Goal: Check status

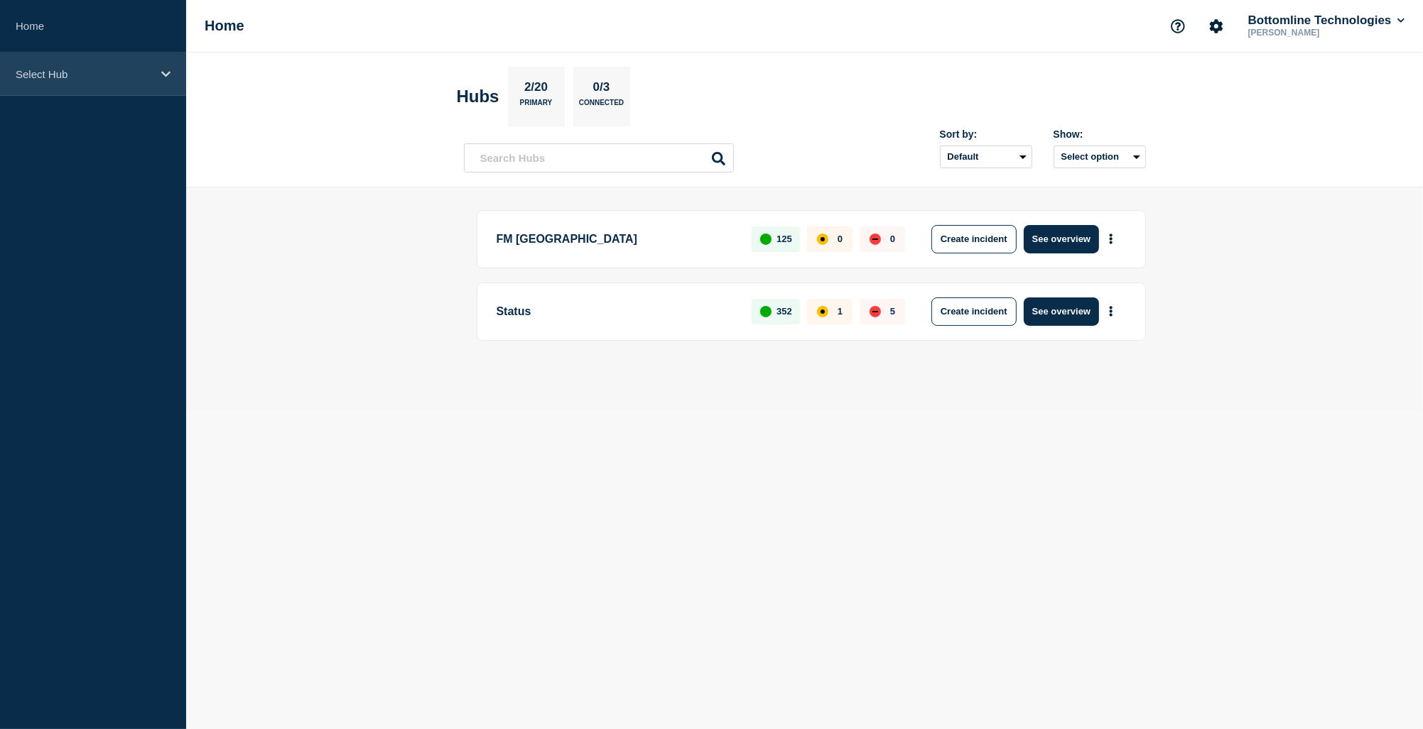
click at [28, 71] on p "Select Hub" at bounding box center [84, 74] width 136 height 12
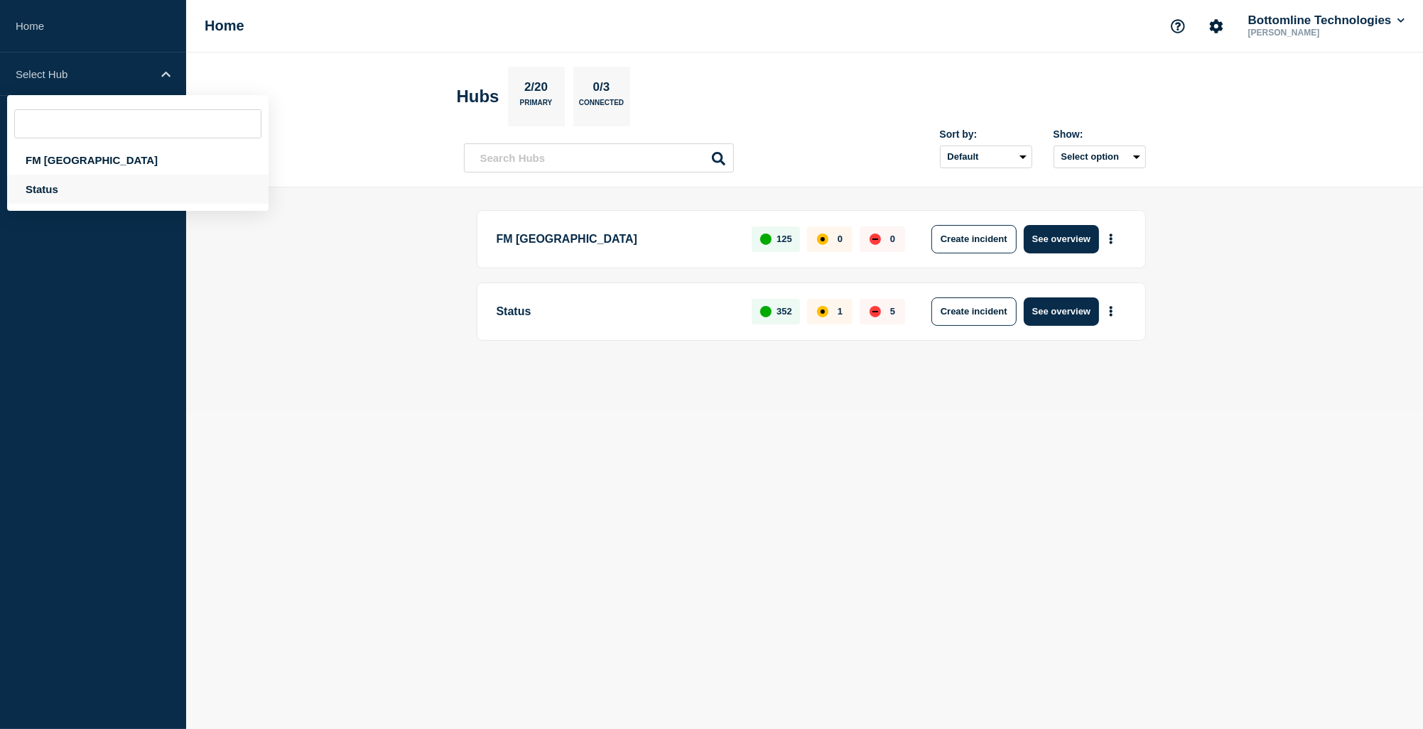
click at [76, 185] on div "Status" at bounding box center [137, 189] width 261 height 29
